Goal: Find specific page/section

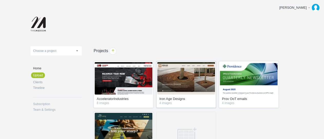
click at [175, 99] on link "Iron Age Designs" at bounding box center [186, 99] width 54 height 5
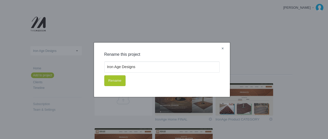
click at [223, 48] on link "×" at bounding box center [223, 48] width 6 height 7
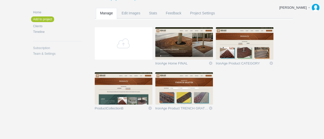
scroll to position [58, 0]
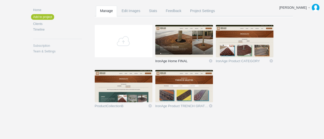
click at [182, 62] on link "IronAge Home FINAL" at bounding box center [181, 61] width 53 height 5
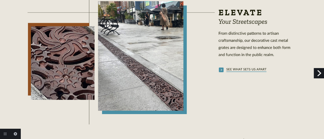
scroll to position [267, 0]
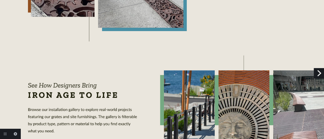
click at [5, 134] on link "Return to project" at bounding box center [5, 134] width 10 height 10
